Goal: Transaction & Acquisition: Purchase product/service

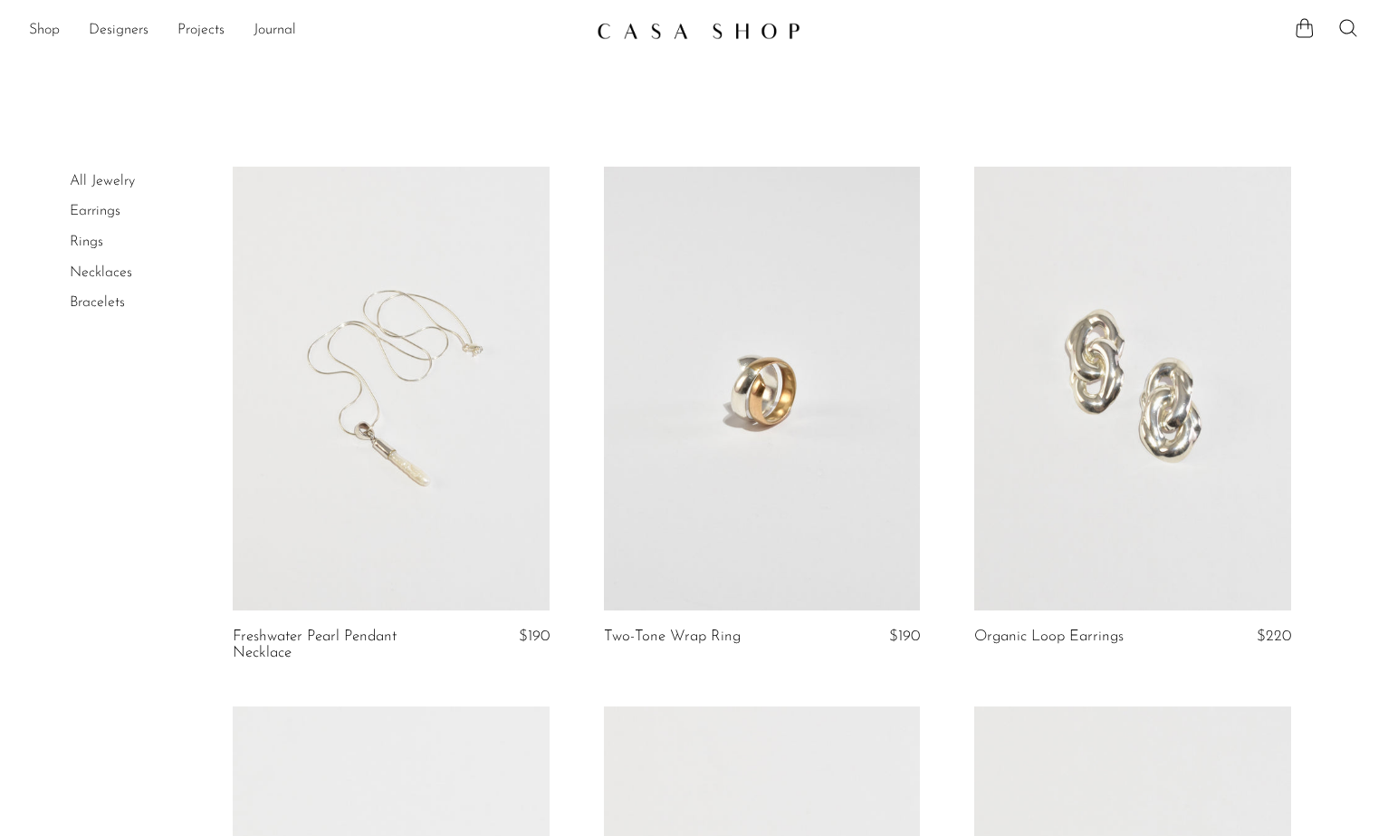
click at [40, 26] on link "Shop" at bounding box center [44, 31] width 31 height 24
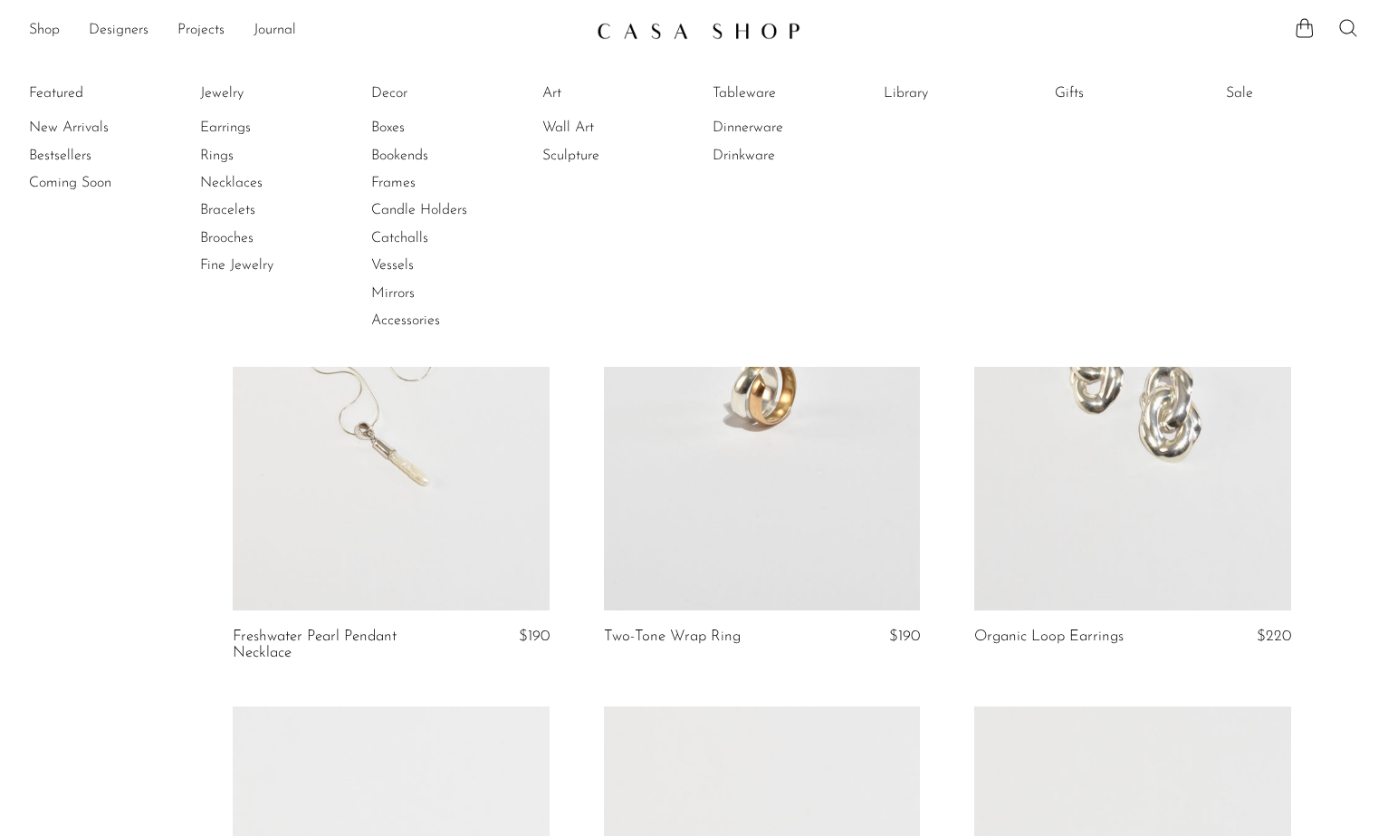
click at [1345, 31] on icon at bounding box center [1348, 28] width 22 height 22
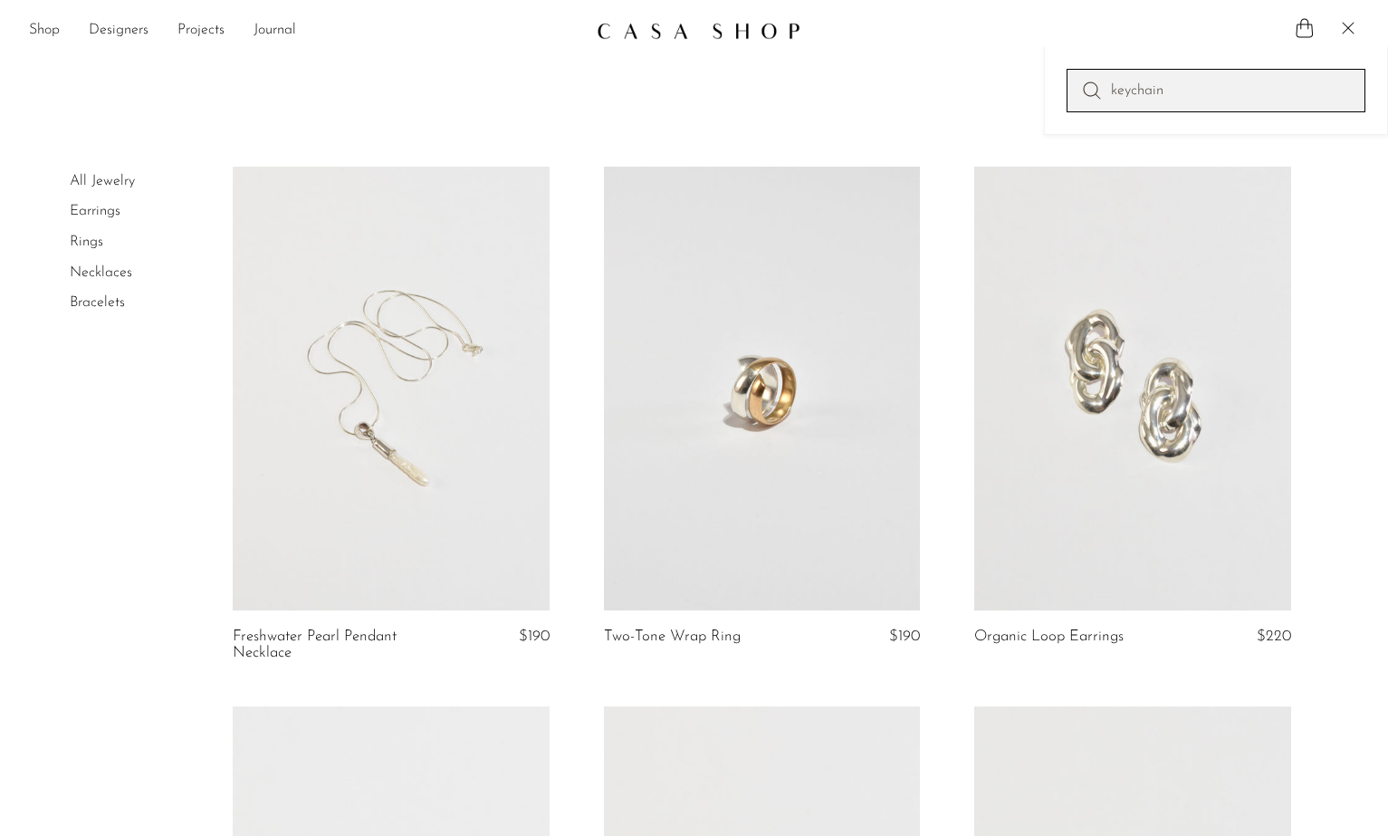
type input "keychain"
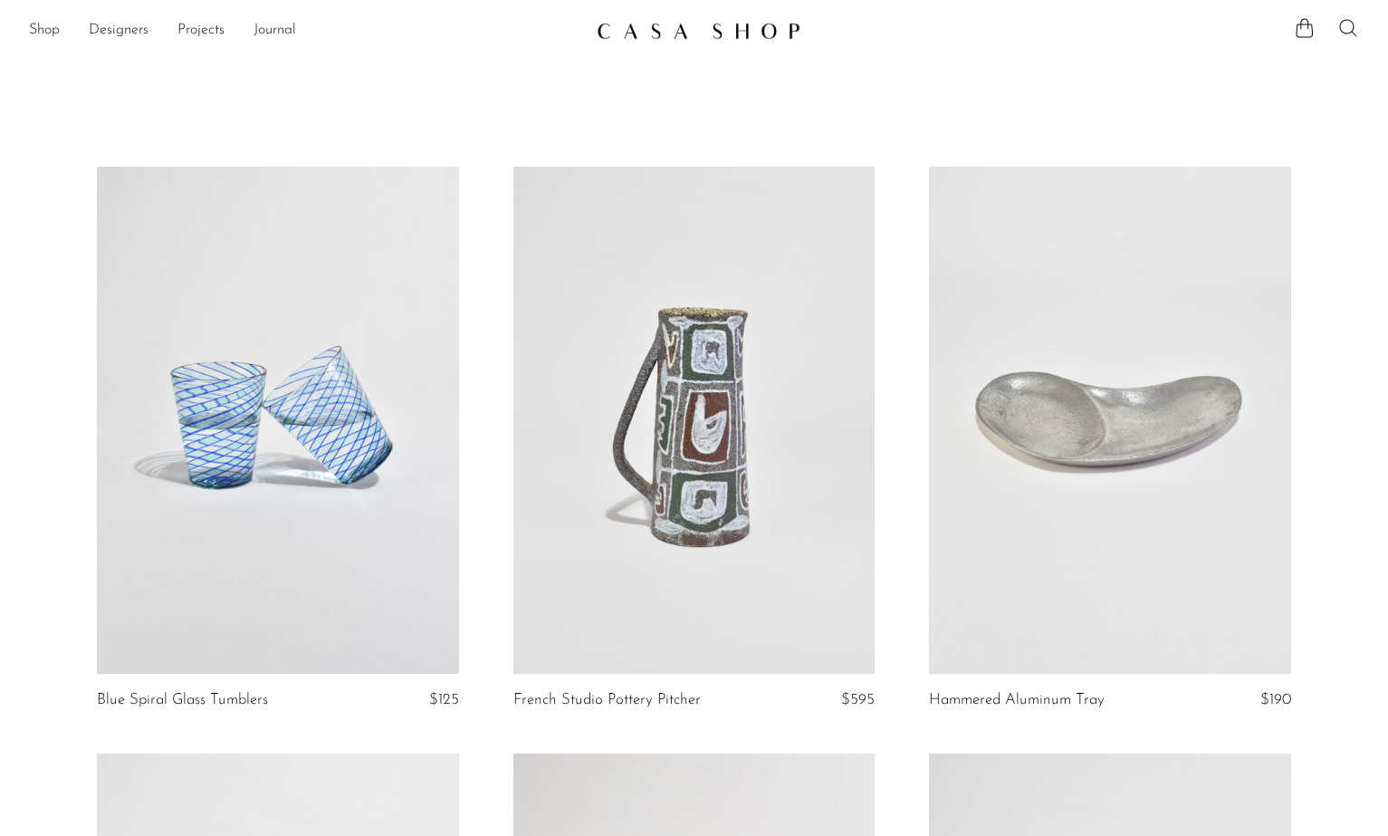
click at [1348, 33] on icon at bounding box center [1347, 27] width 17 height 17
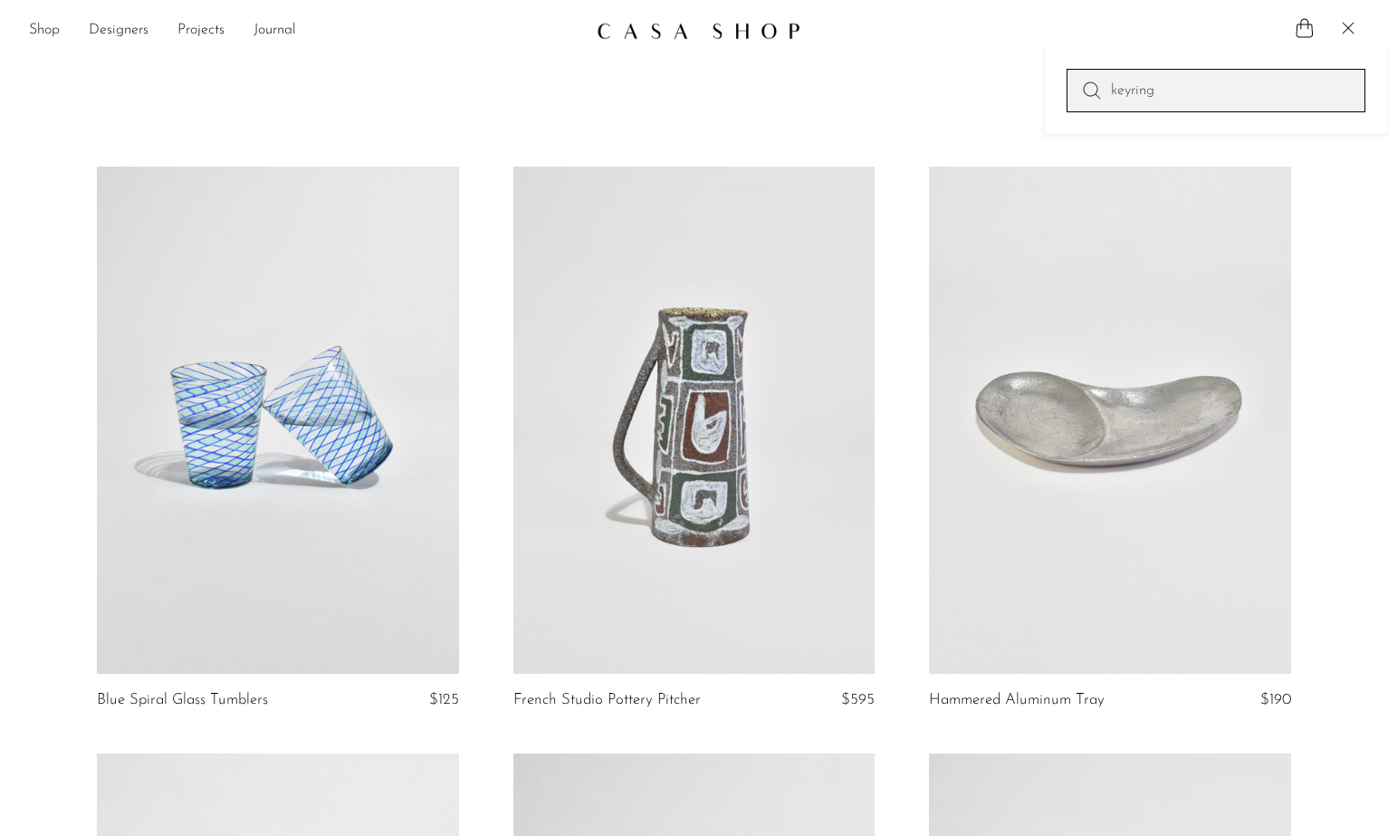
type input "keyring"
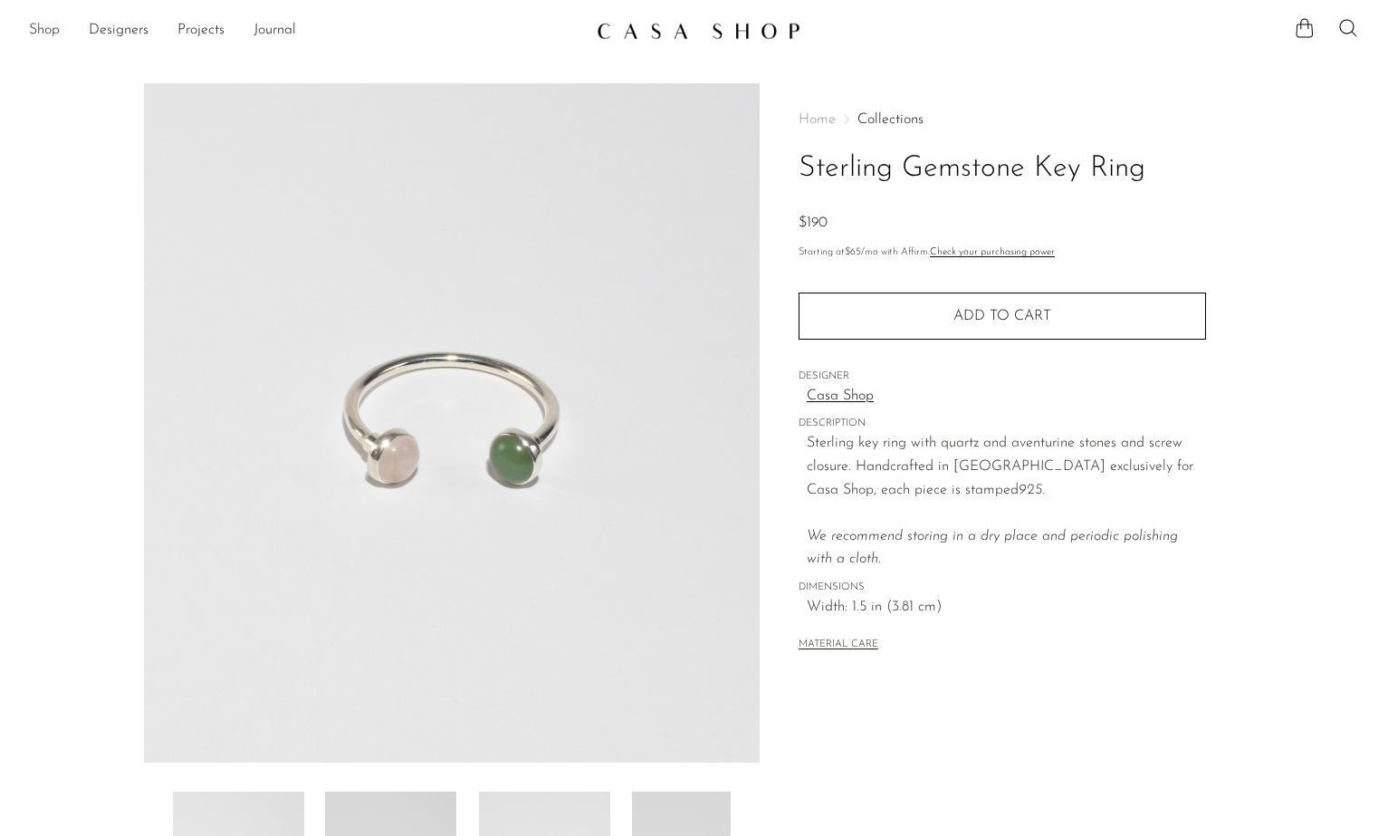
drag, startPoint x: 616, startPoint y: 33, endPoint x: 43, endPoint y: 33, distance: 574.0
click at [47, 54] on main "Sterling Gemstone Key Ring $190" at bounding box center [694, 523] width 1388 height 953
